Goal: Complete application form: Fill out and submit a form for a specific purpose

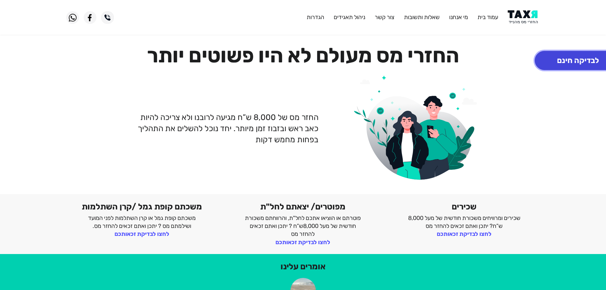
click at [554, 59] on button "לבדיקה חינם" at bounding box center [577, 60] width 86 height 19
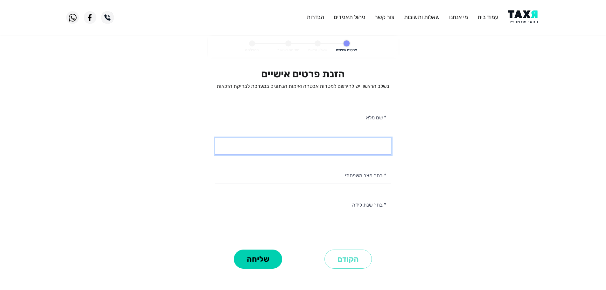
click at [343, 149] on input "* מספר טלפון" at bounding box center [303, 146] width 176 height 16
select select
type input "052-4393942"
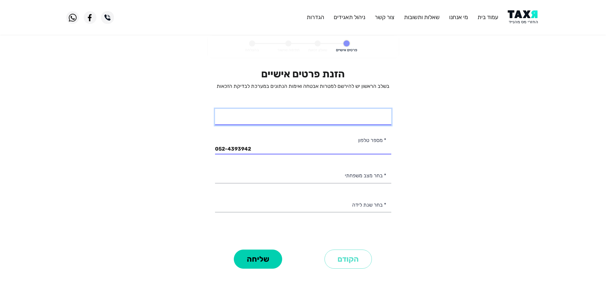
click at [369, 118] on input "* שם מלא" at bounding box center [303, 117] width 176 height 16
click at [344, 118] on input "* שם מלא" at bounding box center [303, 117] width 176 height 16
click at [381, 119] on input "* שם מלא" at bounding box center [303, 117] width 176 height 16
type input "[PERSON_NAME]"
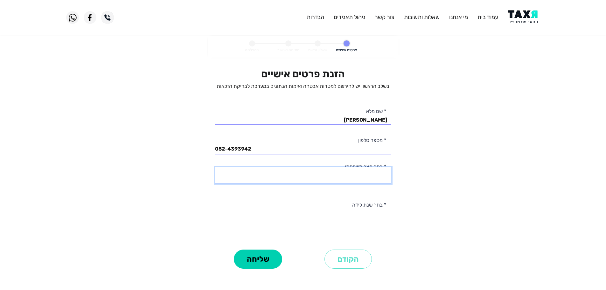
click at [374, 175] on select "רווק/ה נשוי/[PERSON_NAME]/ה אלמן/נה" at bounding box center [303, 175] width 176 height 16
select select "3: Divorced"
click at [215, 167] on select "רווק/ה נשוי/[PERSON_NAME]/ה אלמן/נה" at bounding box center [303, 175] width 176 height 16
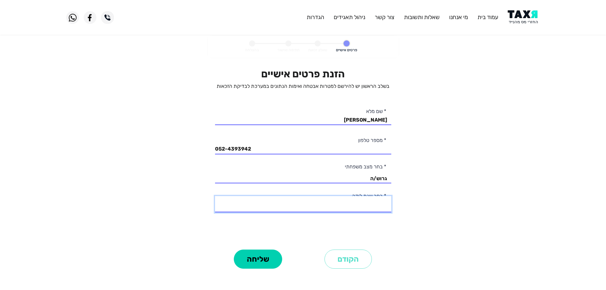
click at [382, 205] on select "2003 2002 2001 2000 1999 1998 1997 1996 1995 1994 1993 1992 1991 1990 1989 1988…" at bounding box center [303, 204] width 176 height 16
drag, startPoint x: 410, startPoint y: 112, endPoint x: 410, endPoint y: 117, distance: 4.8
click at [410, 112] on personal-details "פרטים אישיים שאלון זכאות חתימה ואישור בהצלחה הזנת פרטים אישיים בשלב הראשון יש ל…" at bounding box center [303, 162] width 606 height 252
click at [374, 206] on select "2003 2002 2001 2000 1999 1998 1997 1996 1995 1994 1993 1992 1991 1990 1989 1988…" at bounding box center [303, 204] width 176 height 16
click at [420, 77] on personal-details "פרטים אישיים שאלון זכאות חתימה ואישור בהצלחה הזנת פרטים אישיים בשלב הראשון יש ל…" at bounding box center [303, 162] width 606 height 252
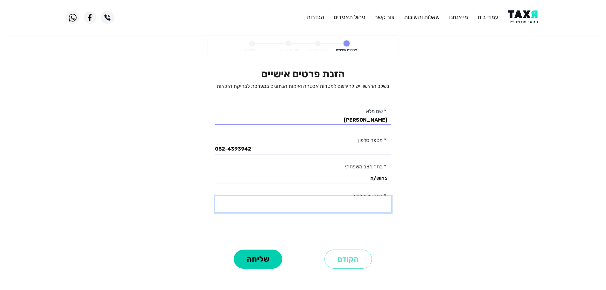
click at [376, 206] on select "2003 2002 2001 2000 1999 1998 1997 1996 1995 1994 1993 1992 1991 1990 1989 1988…" at bounding box center [303, 204] width 176 height 16
select select "8: 1996"
click at [215, 196] on select "2003 2002 2001 2000 1999 1998 1997 1996 1995 1994 1993 1992 1991 1990 1989 1988…" at bounding box center [303, 204] width 176 height 16
click at [267, 260] on button "שליחה" at bounding box center [258, 258] width 48 height 19
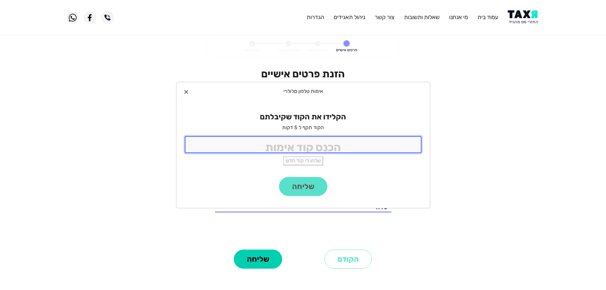
click at [359, 147] on input "tel" at bounding box center [303, 144] width 237 height 17
type input "9988"
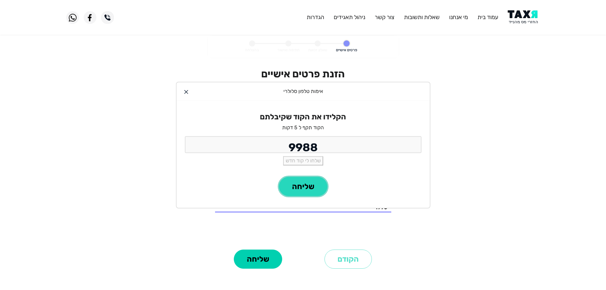
click at [302, 194] on button "שליחה" at bounding box center [303, 186] width 48 height 19
